Goal: Information Seeking & Learning: Learn about a topic

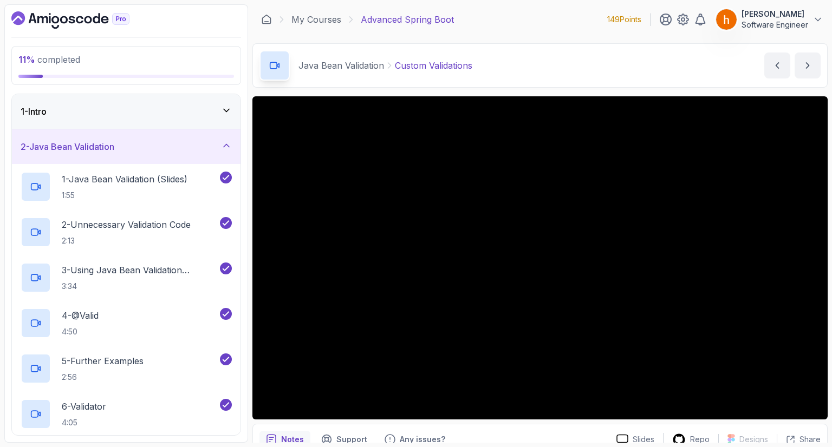
scroll to position [52, 0]
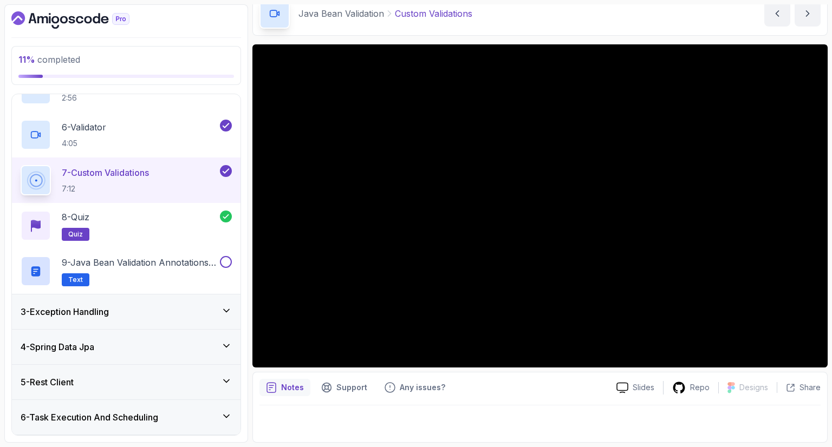
click at [89, 20] on icon "Dashboard" at bounding box center [70, 19] width 118 height 17
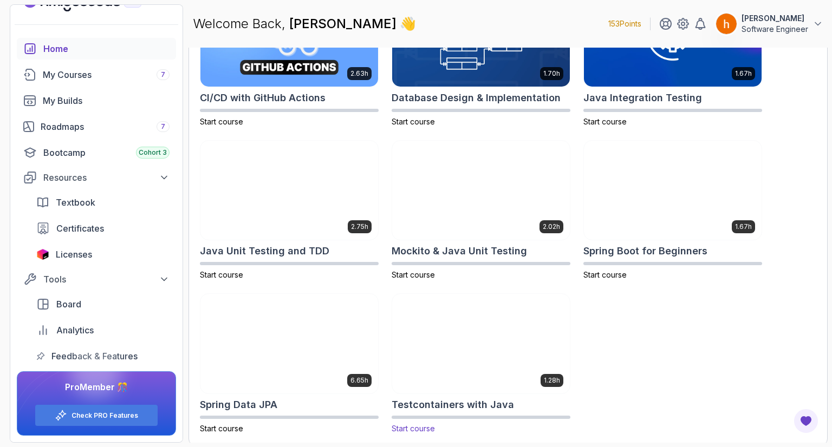
scroll to position [400, 0]
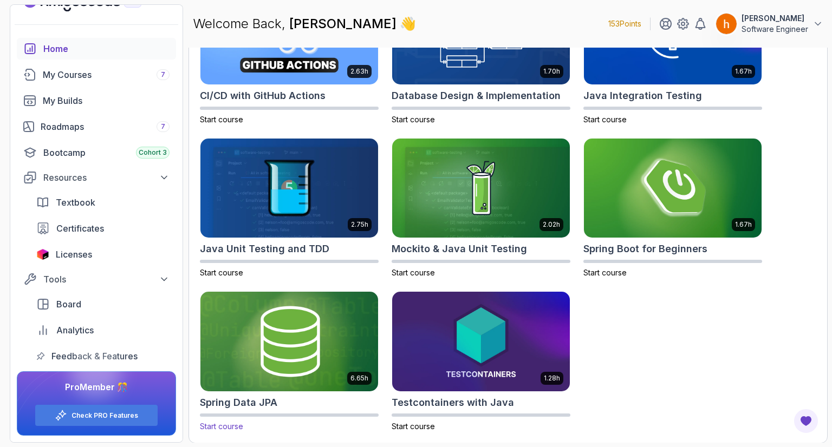
click at [314, 370] on img at bounding box center [289, 342] width 186 height 105
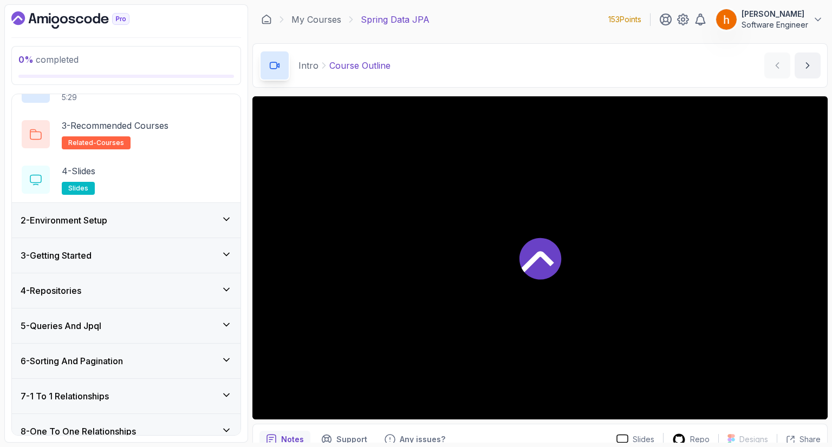
click at [199, 218] on div "2 - Environment Setup" at bounding box center [126, 220] width 211 height 13
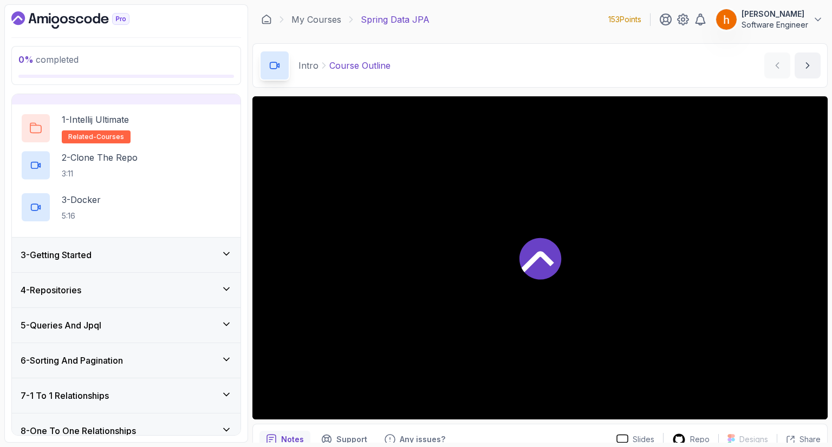
scroll to position [60, 0]
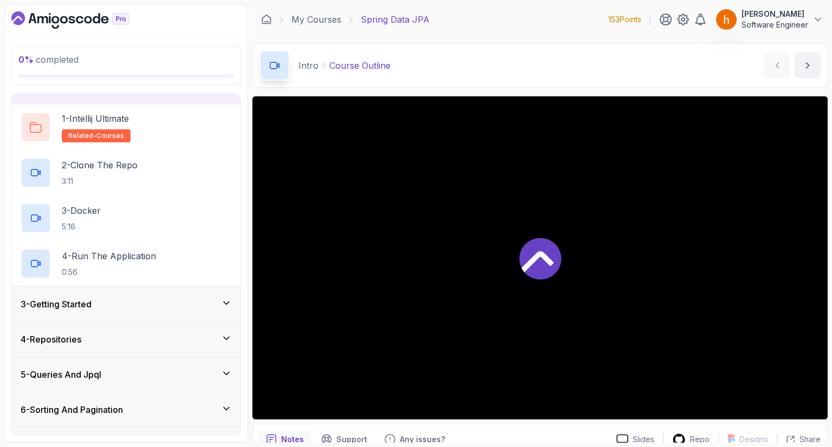
click at [201, 298] on div "3 - Getting Started" at bounding box center [126, 304] width 211 height 13
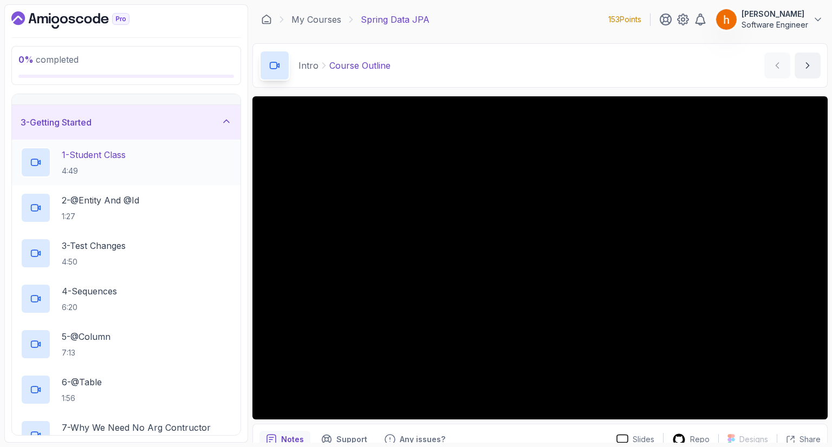
click at [158, 167] on div "1 - Student Class 4:49" at bounding box center [126, 162] width 211 height 30
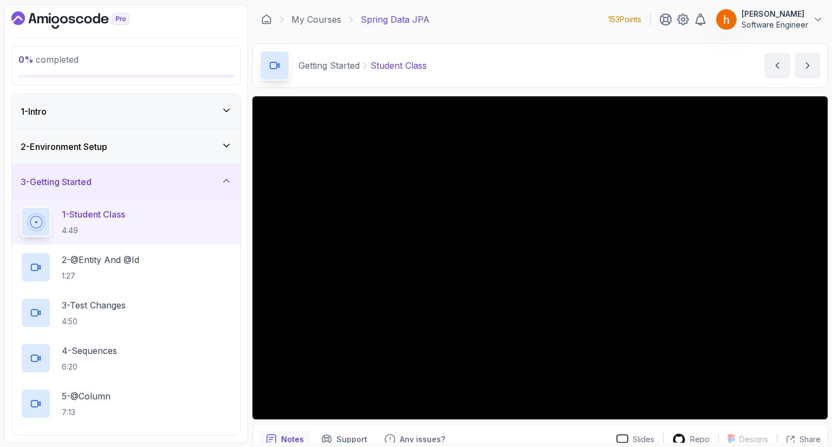
click at [211, 190] on div "3 - Getting Started" at bounding box center [126, 182] width 229 height 35
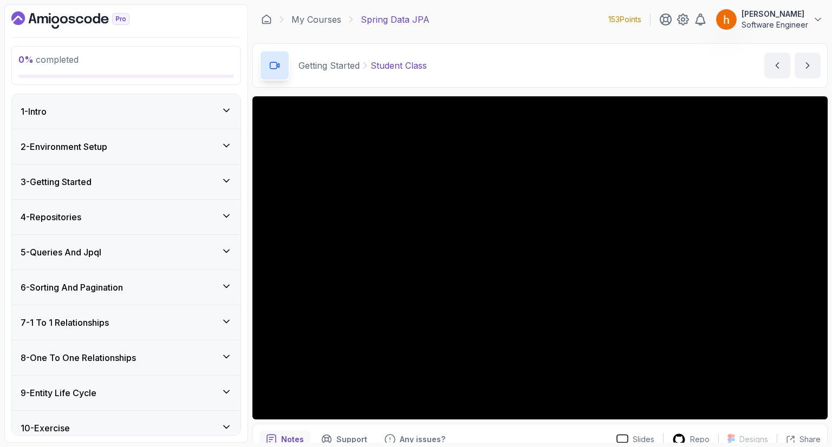
click at [175, 147] on div "2 - Environment Setup" at bounding box center [126, 146] width 211 height 13
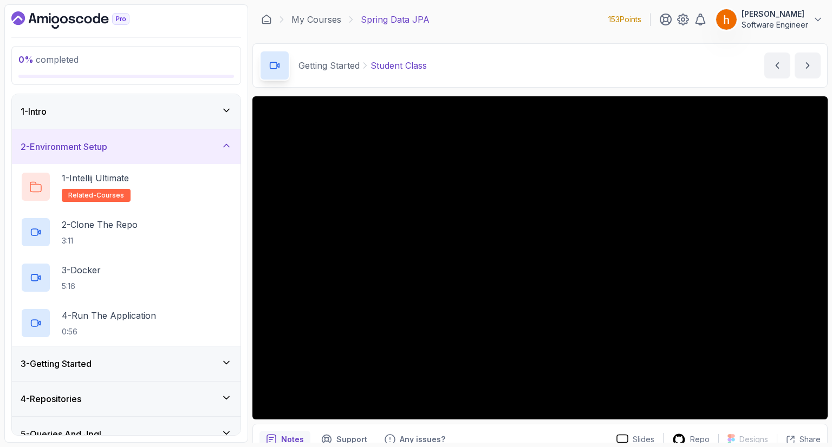
scroll to position [52, 0]
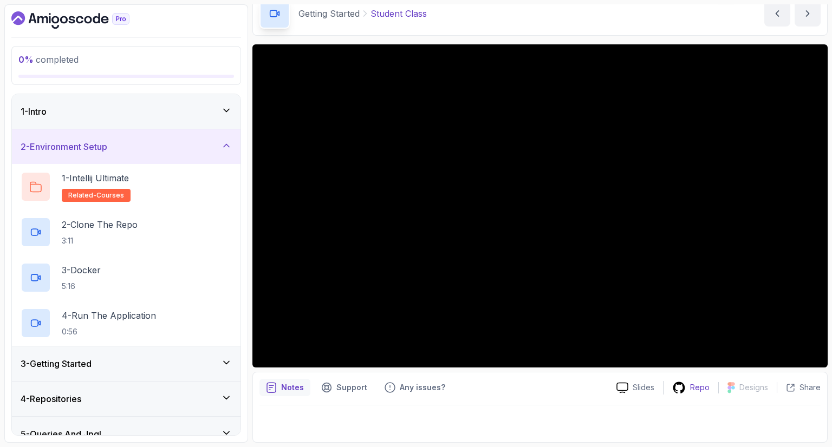
click at [705, 389] on p "Repo" at bounding box center [699, 387] width 19 height 11
click at [129, 236] on p "3:11" at bounding box center [100, 241] width 76 height 11
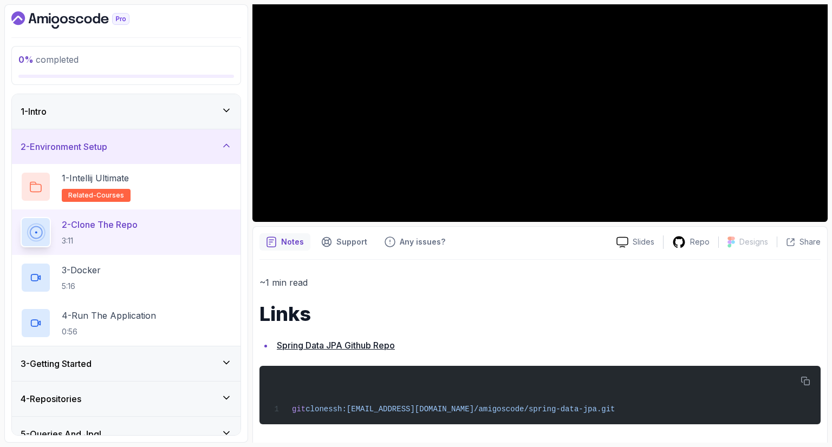
scroll to position [201, 0]
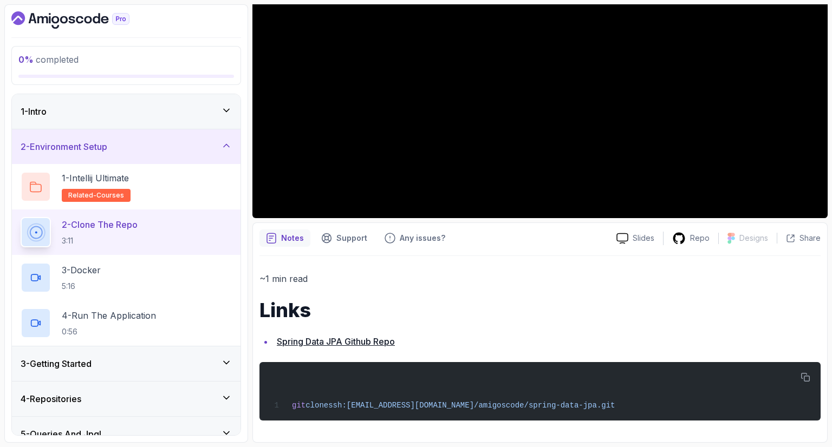
click at [355, 338] on link "Spring Data JPA Github Repo" at bounding box center [336, 341] width 118 height 11
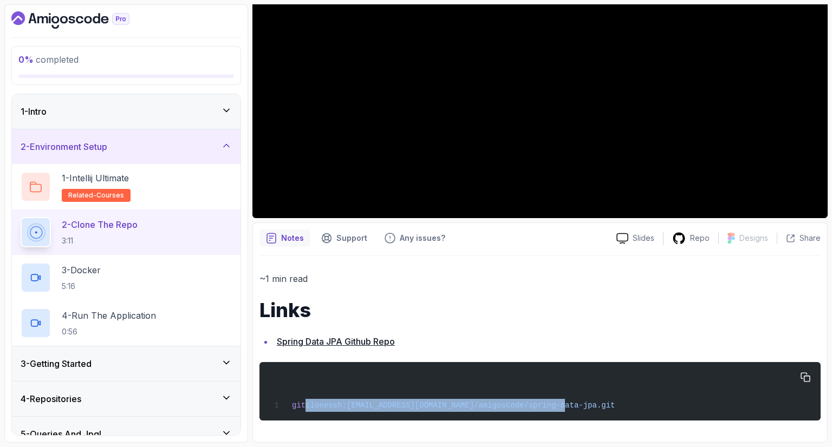
drag, startPoint x: 547, startPoint y: 404, endPoint x: 305, endPoint y: 403, distance: 242.1
click at [305, 403] on div "git clone ssh:[EMAIL_ADDRESS][DOMAIN_NAME]/amigoscode/spring-data-jpa.git" at bounding box center [540, 391] width 544 height 45
